Goal: Register for event/course

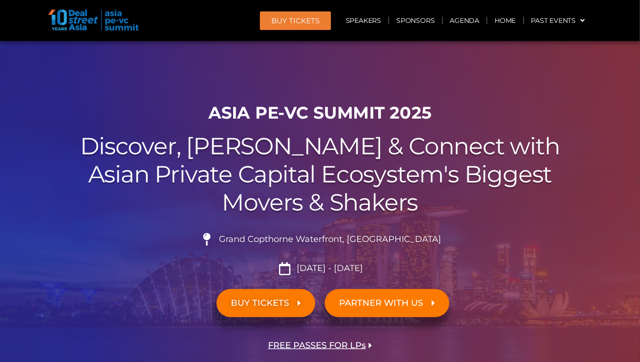
drag, startPoint x: 21, startPoint y: 129, endPoint x: 31, endPoint y: 130, distance: 9.5
click at [21, 129] on div at bounding box center [320, 214] width 640 height 347
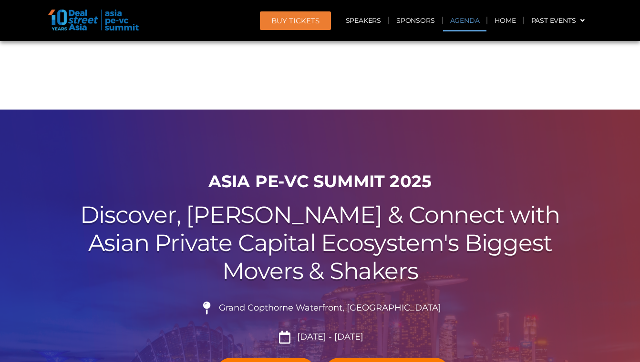
scroll to position [524, 0]
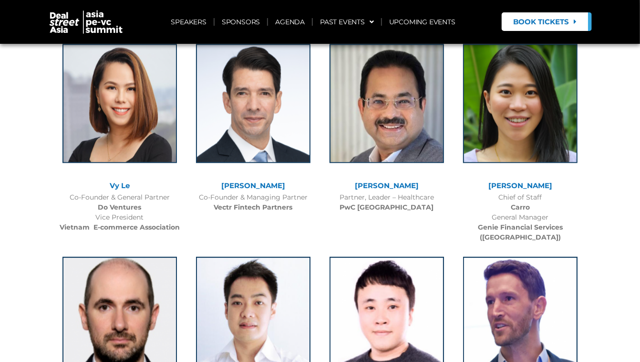
scroll to position [3813, 0]
